Goal: Information Seeking & Learning: Learn about a topic

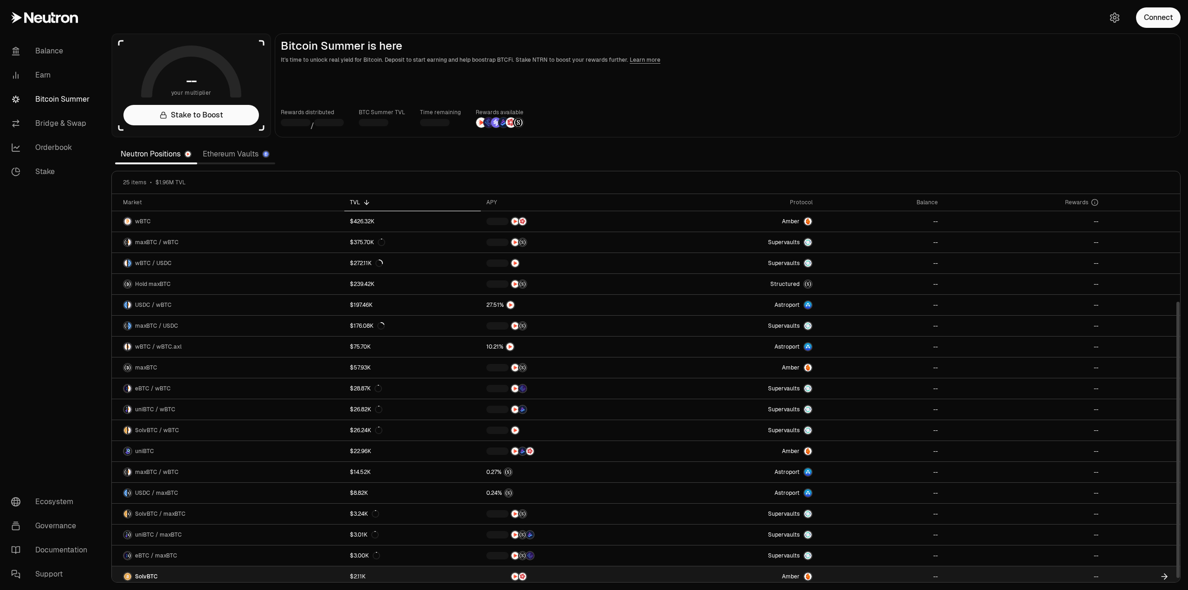
scroll to position [151, 0]
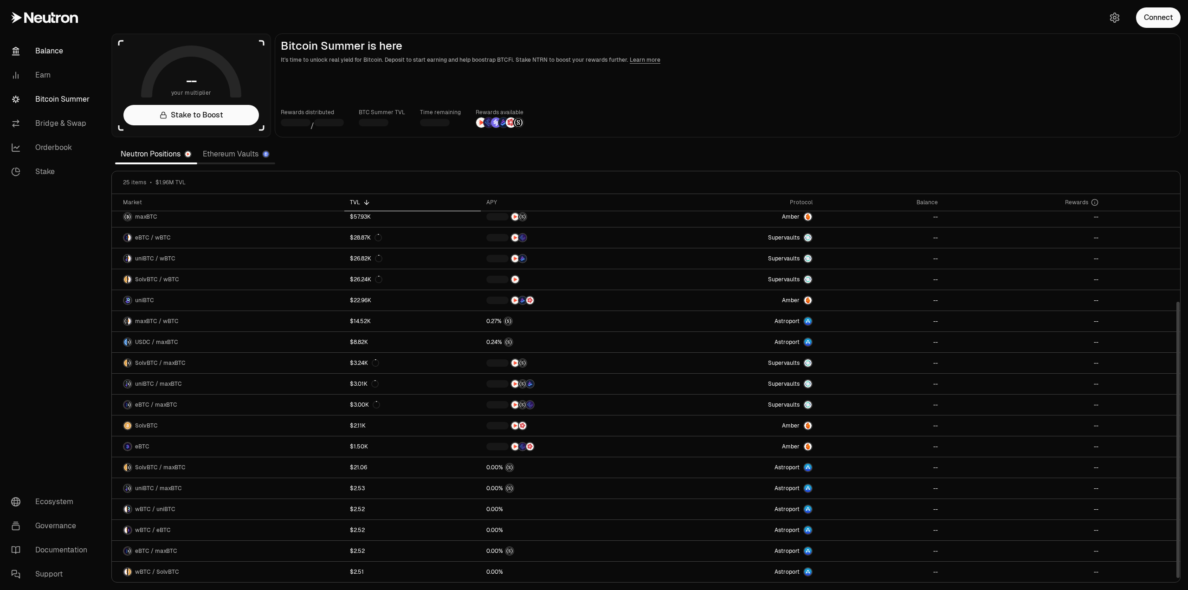
click at [54, 49] on link "Balance" at bounding box center [52, 51] width 97 height 24
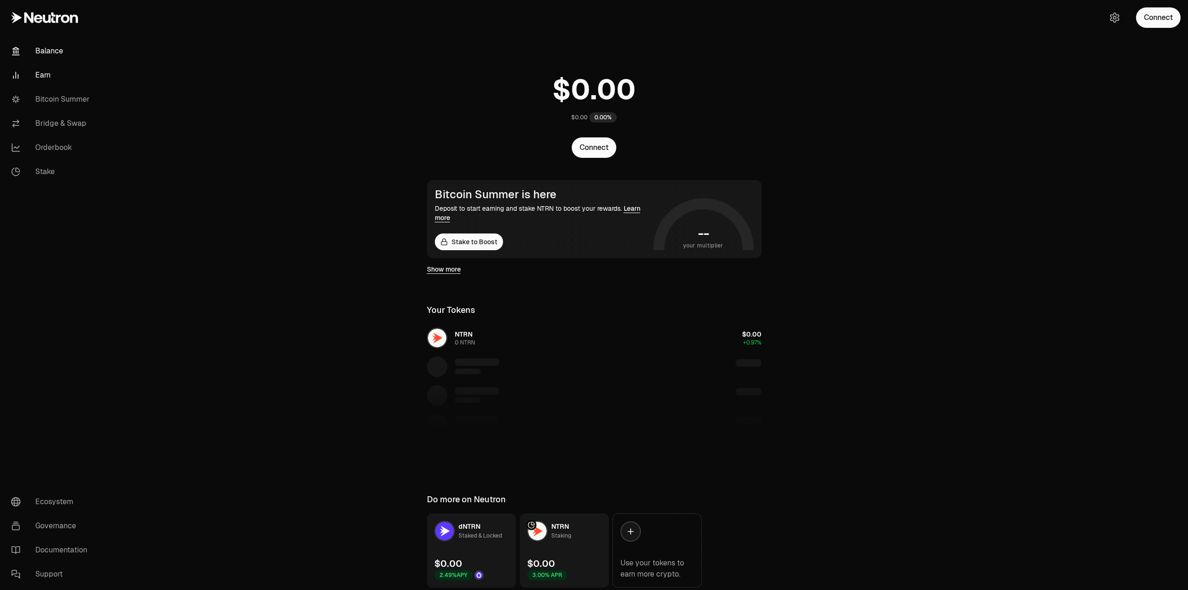
click at [52, 72] on link "Earn" at bounding box center [52, 75] width 97 height 24
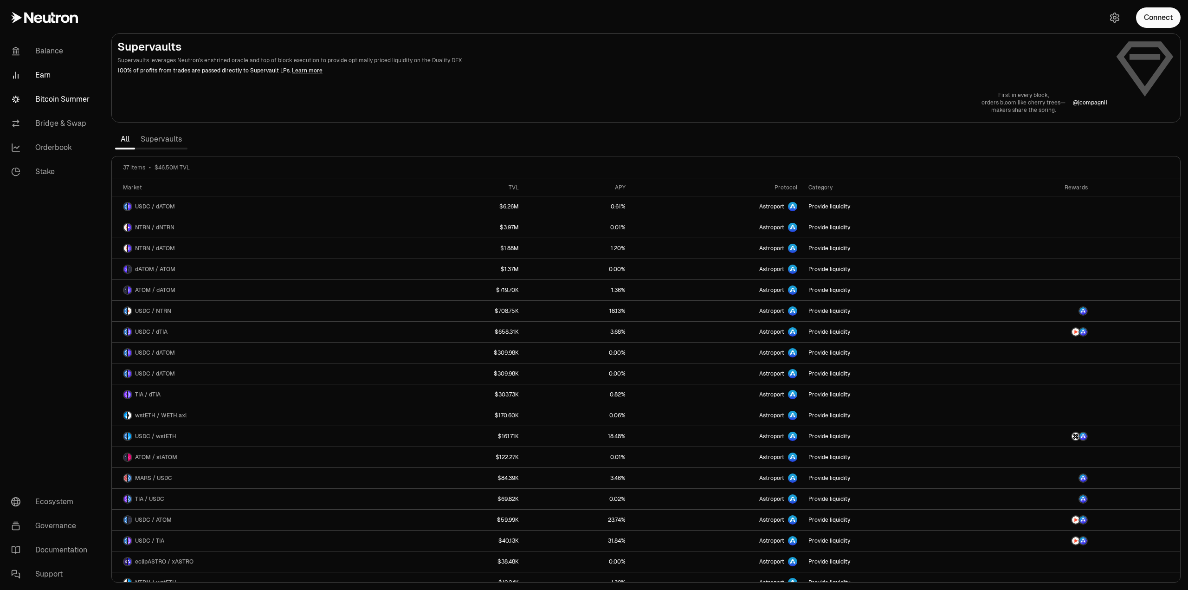
click at [73, 100] on link "Bitcoin Summer" at bounding box center [52, 99] width 97 height 24
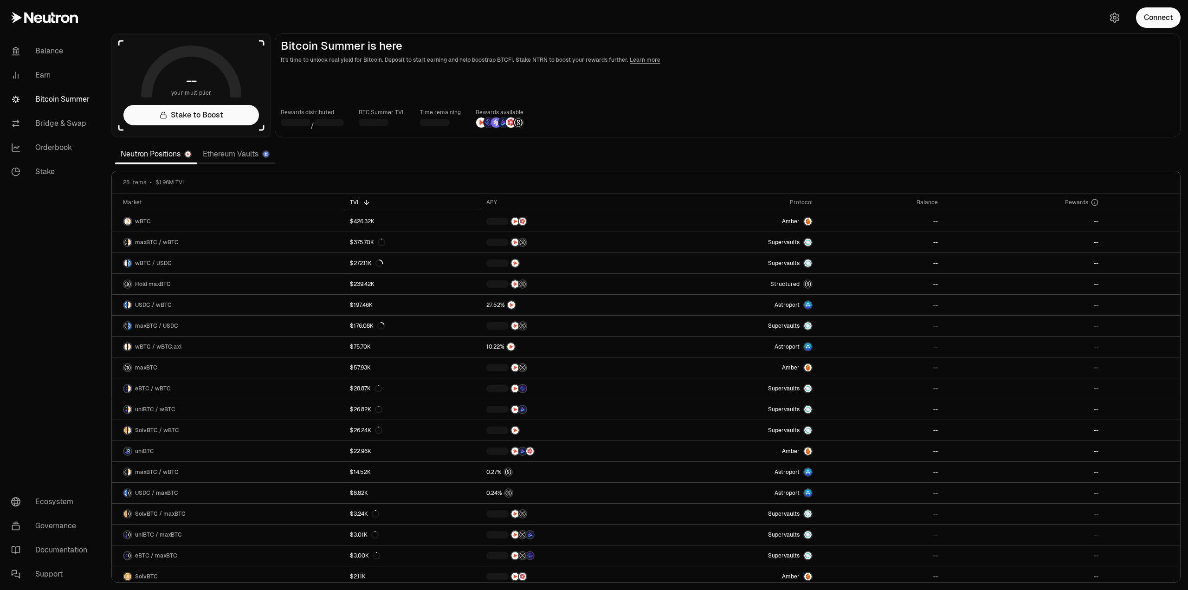
click at [220, 148] on link "Ethereum Vaults" at bounding box center [236, 154] width 78 height 19
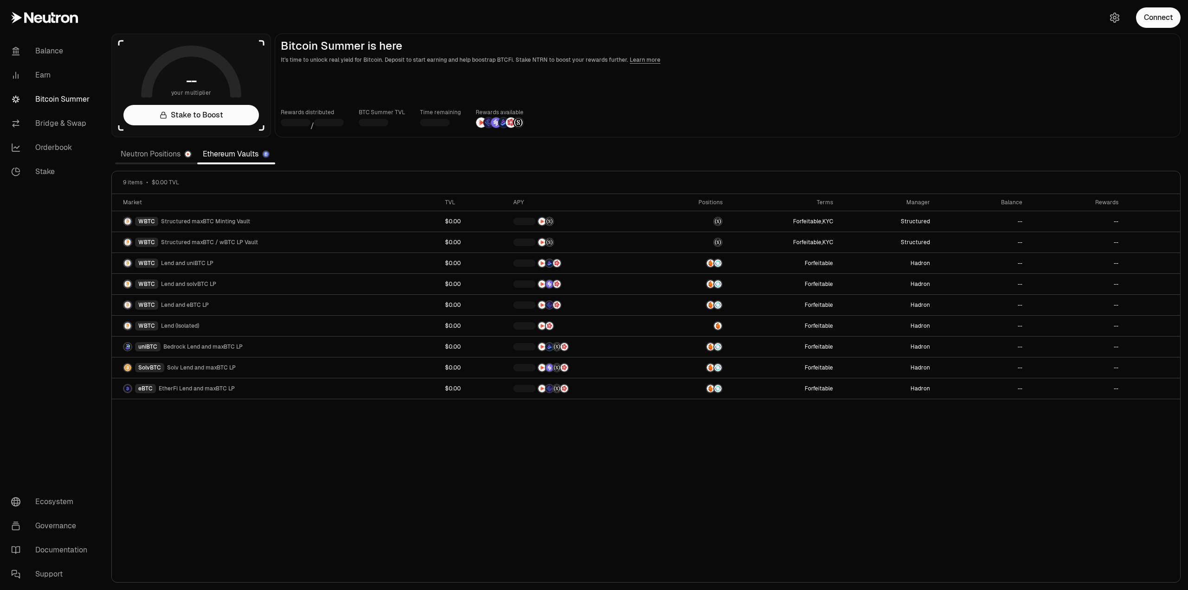
click at [226, 152] on link "Ethereum Vaults" at bounding box center [236, 154] width 78 height 19
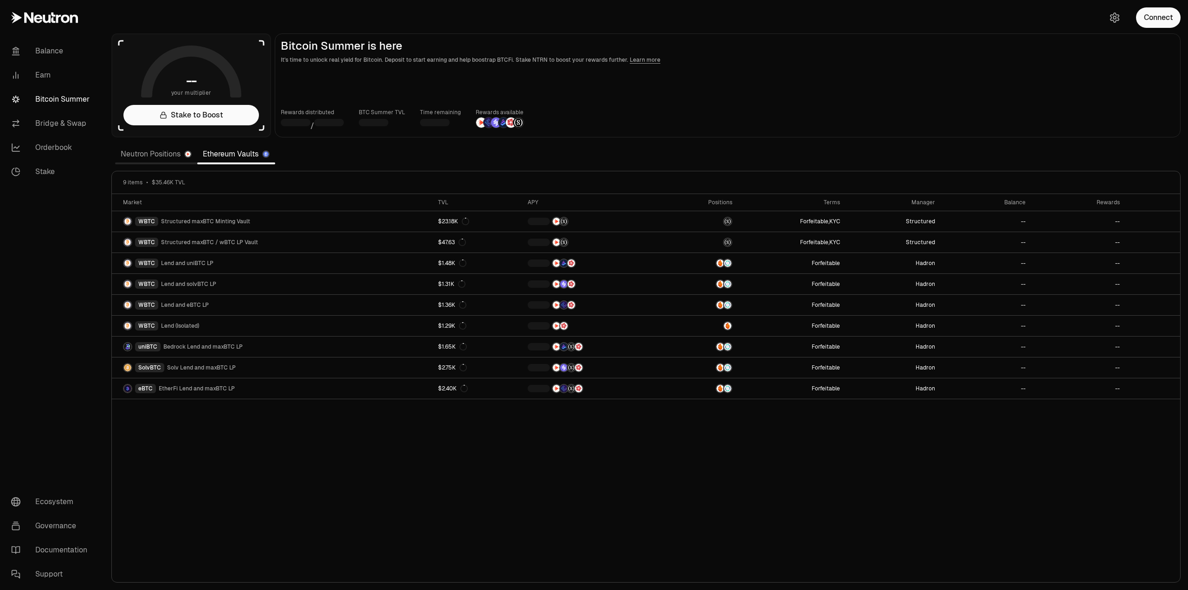
click at [144, 147] on link "Neutron Positions" at bounding box center [156, 154] width 82 height 19
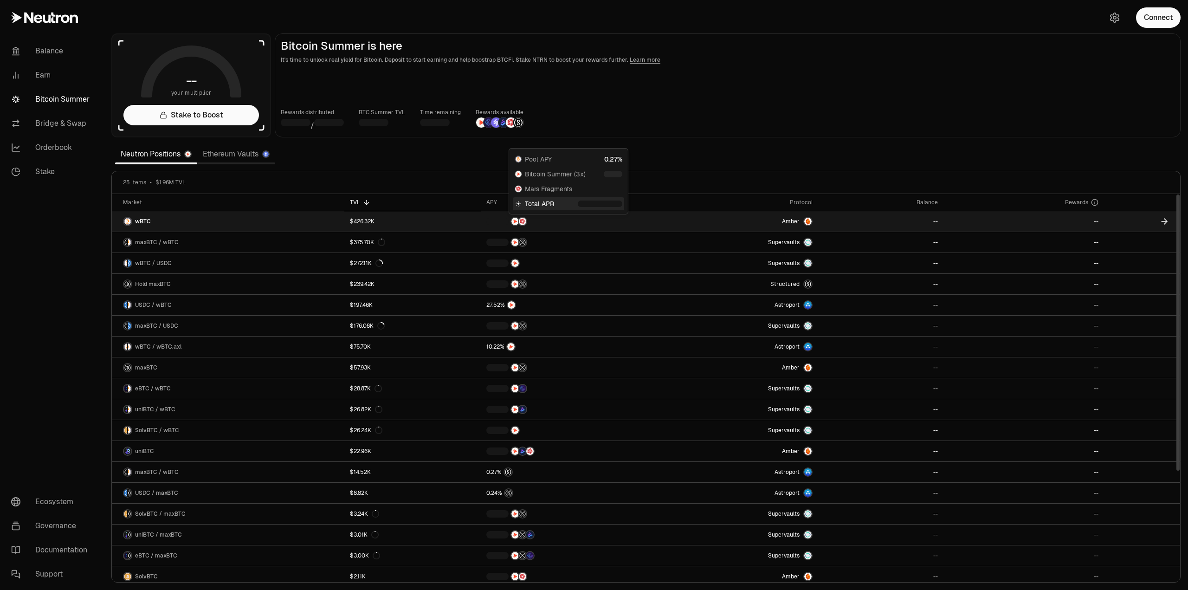
click at [511, 221] on img at bounding box center [514, 221] width 7 height 7
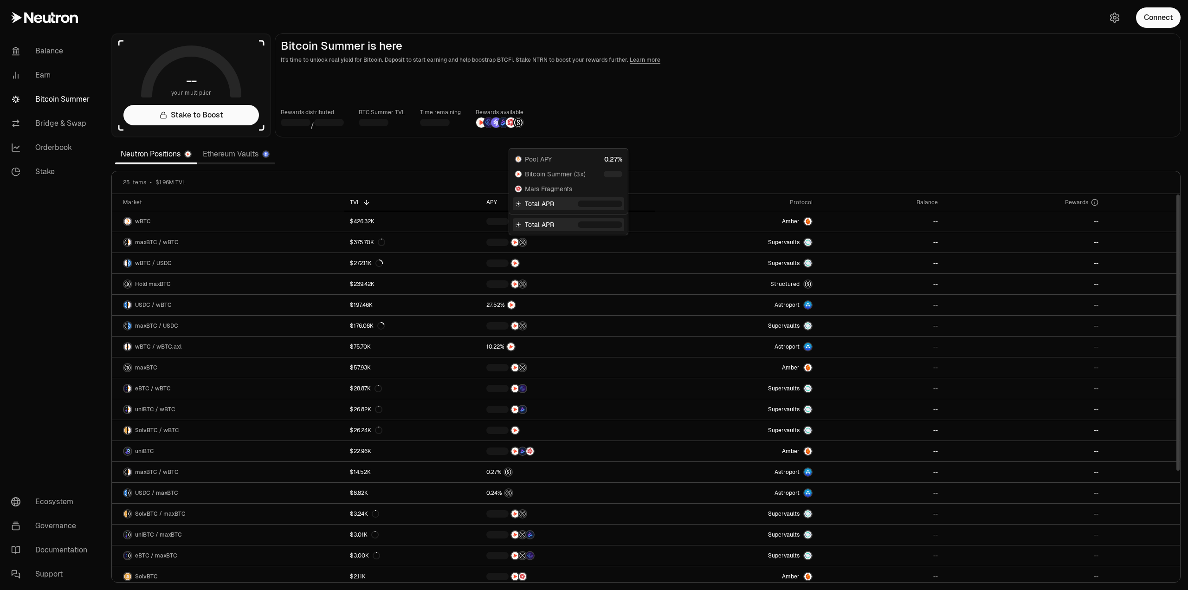
click at [491, 197] on th "APY" at bounding box center [568, 202] width 174 height 17
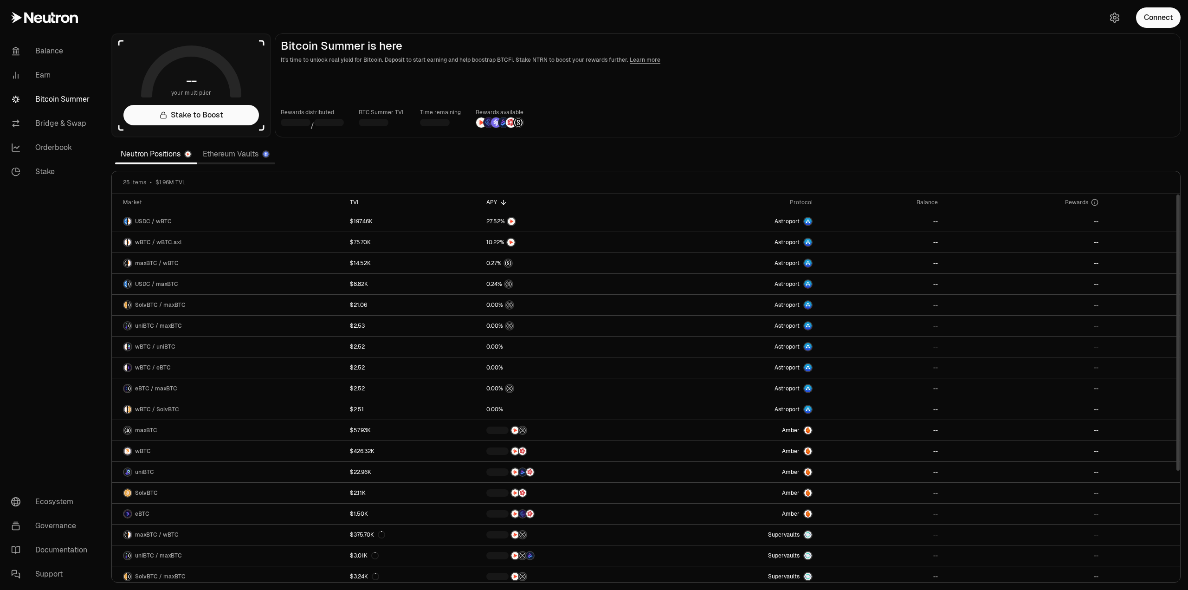
click at [358, 199] on div "TVL" at bounding box center [412, 202] width 125 height 7
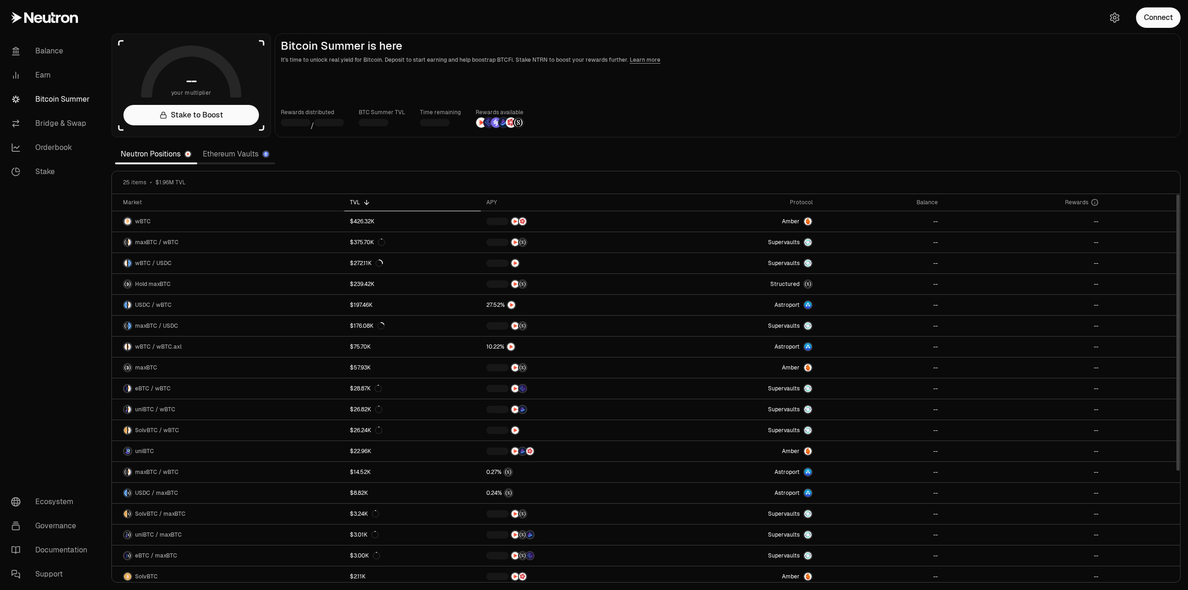
click at [359, 200] on div "TVL" at bounding box center [412, 202] width 125 height 7
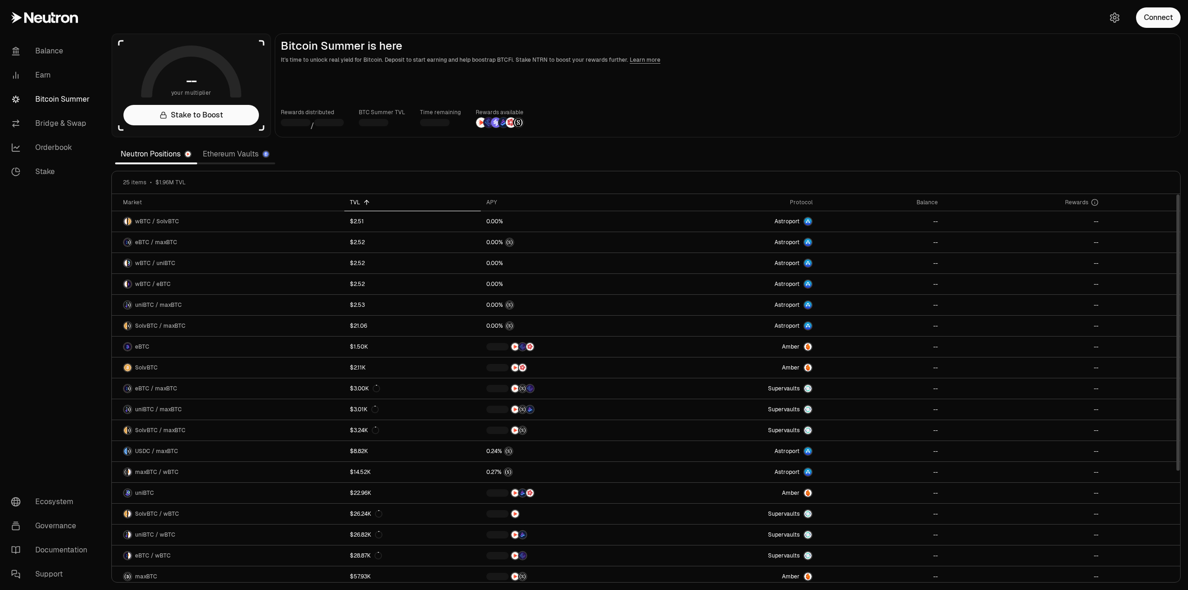
click at [358, 201] on div "TVL" at bounding box center [412, 202] width 125 height 7
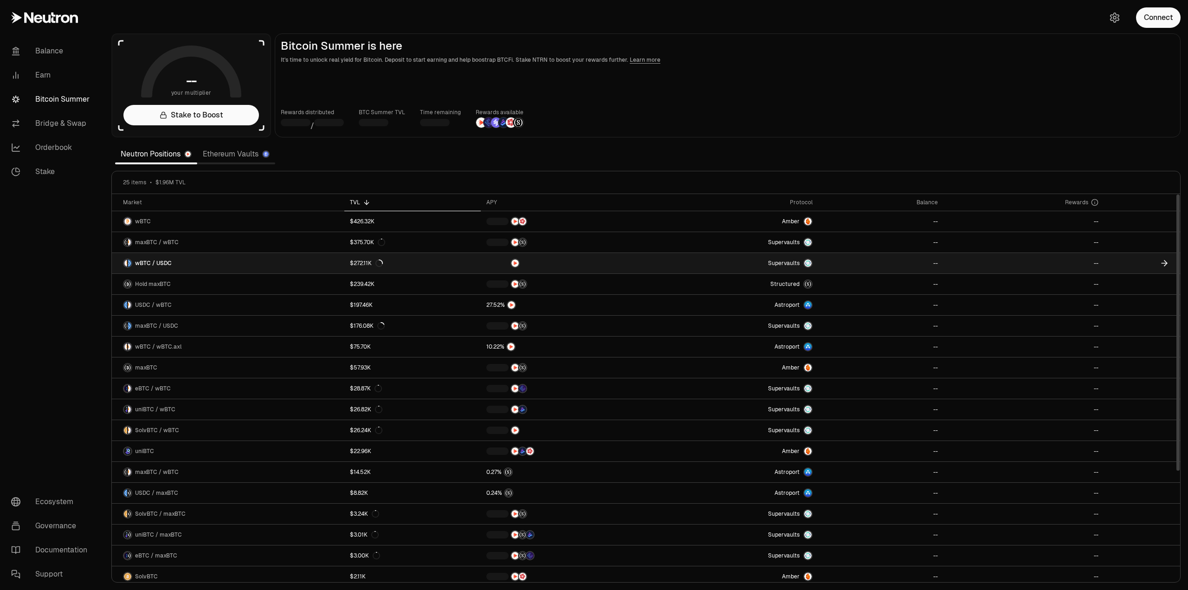
click at [474, 265] on link "$272.11K" at bounding box center [412, 263] width 136 height 20
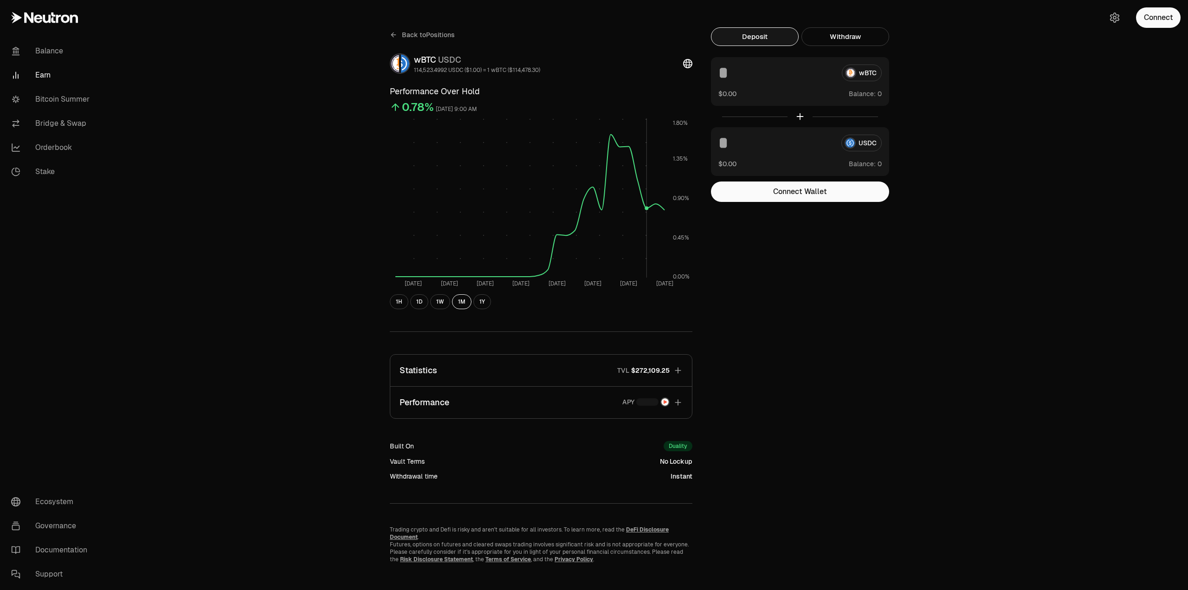
scroll to position [13, 0]
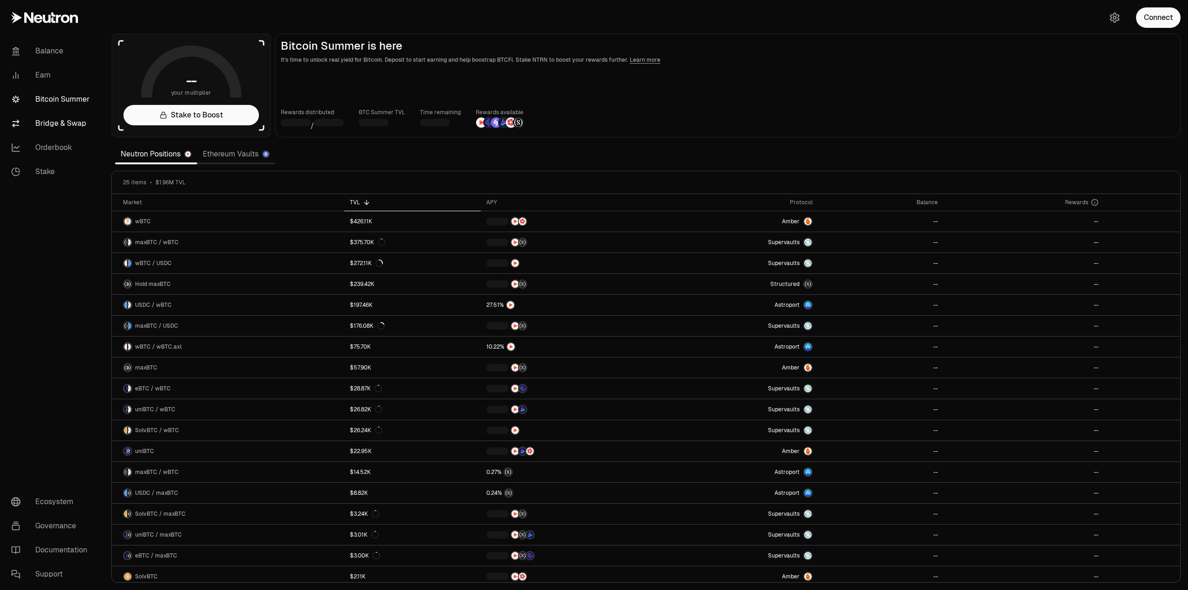
click at [75, 127] on link "Bridge & Swap" at bounding box center [52, 123] width 97 height 24
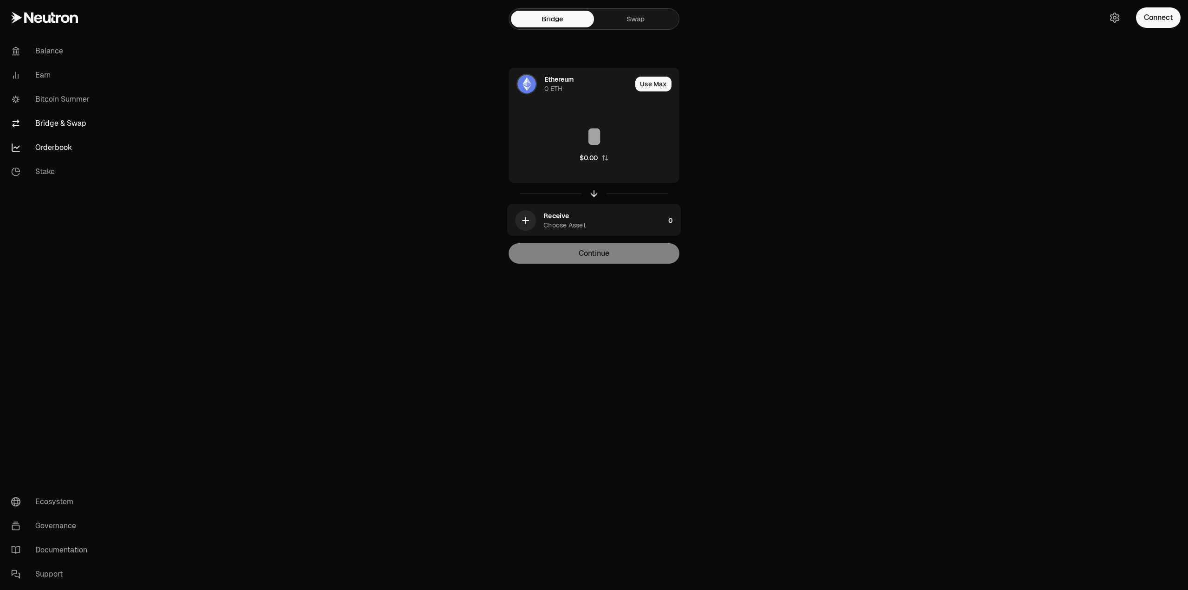
click at [68, 145] on link "Orderbook" at bounding box center [52, 147] width 97 height 24
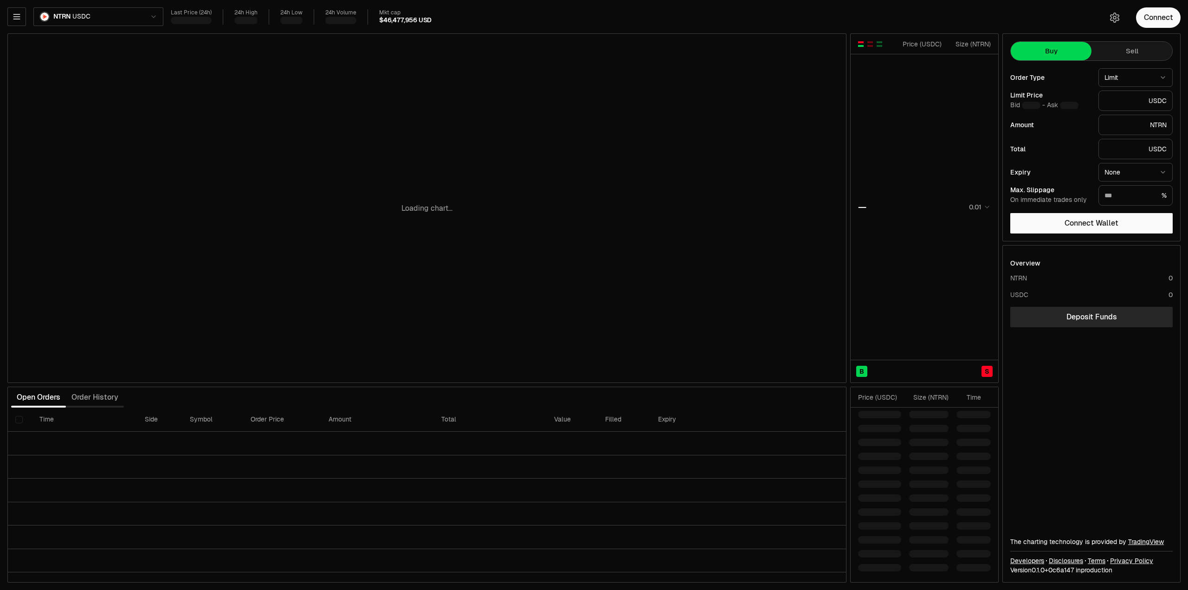
type input "********"
